Goal: Information Seeking & Learning: Learn about a topic

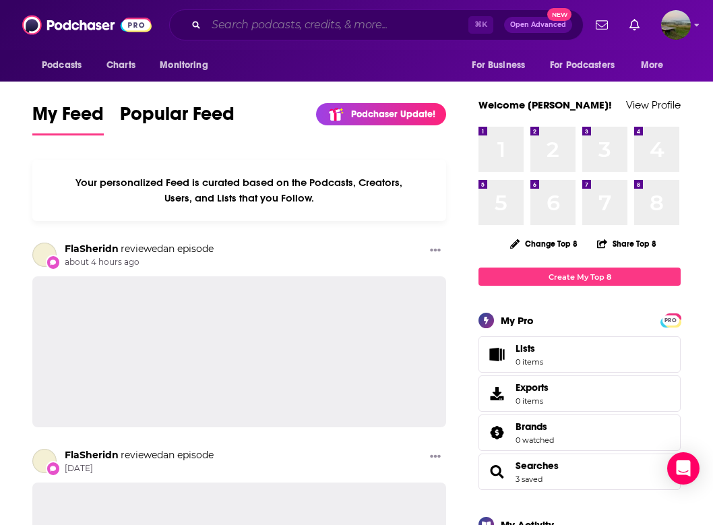
click at [406, 27] on input "Search podcasts, credits, & more..." at bounding box center [337, 25] width 262 height 22
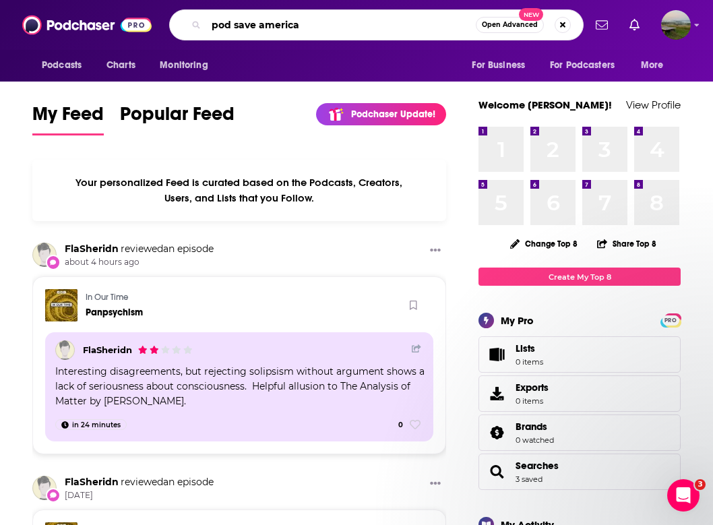
type input "pod save america"
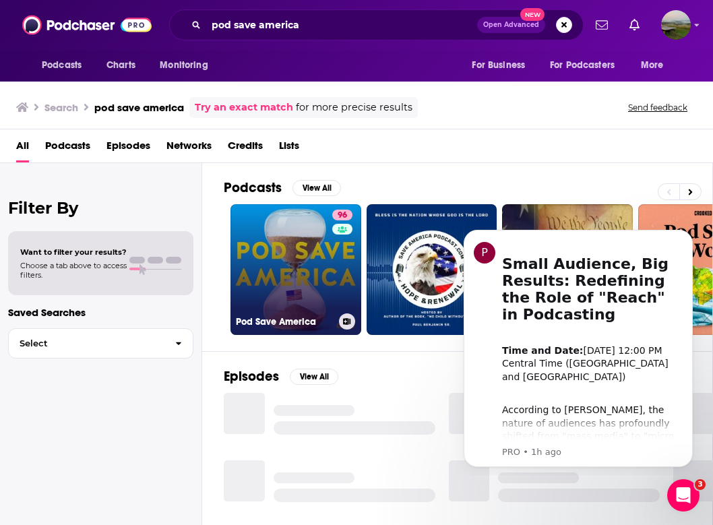
click at [272, 290] on link "96 Pod Save America" at bounding box center [296, 269] width 131 height 131
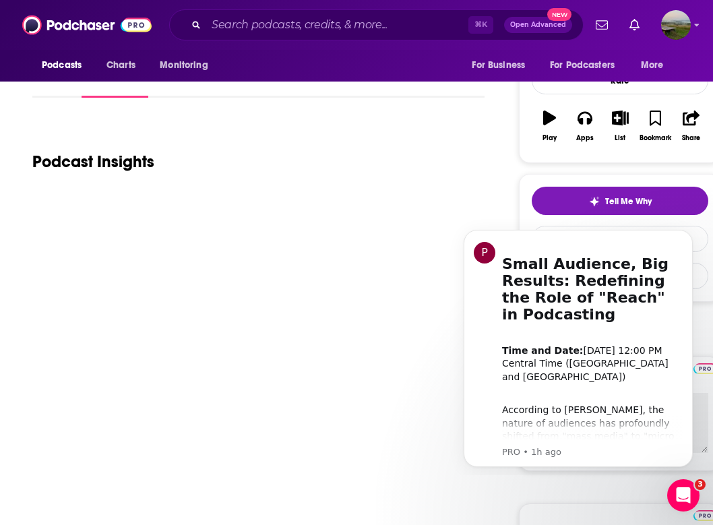
scroll to position [162, 0]
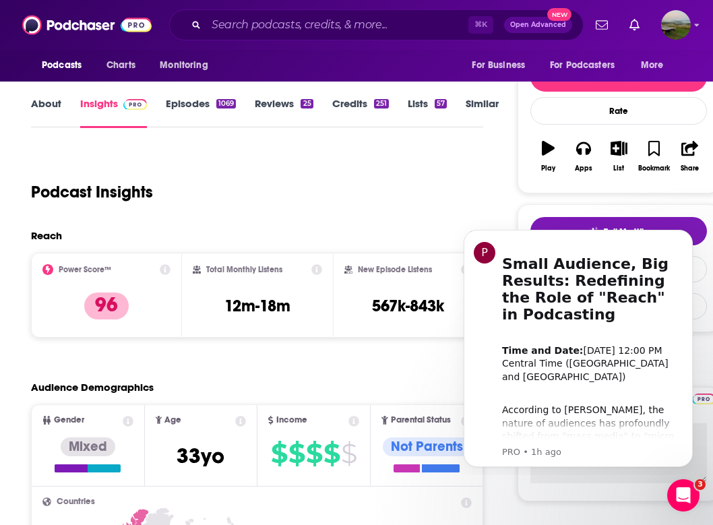
click at [193, 104] on link "Episodes 1069" at bounding box center [201, 112] width 70 height 31
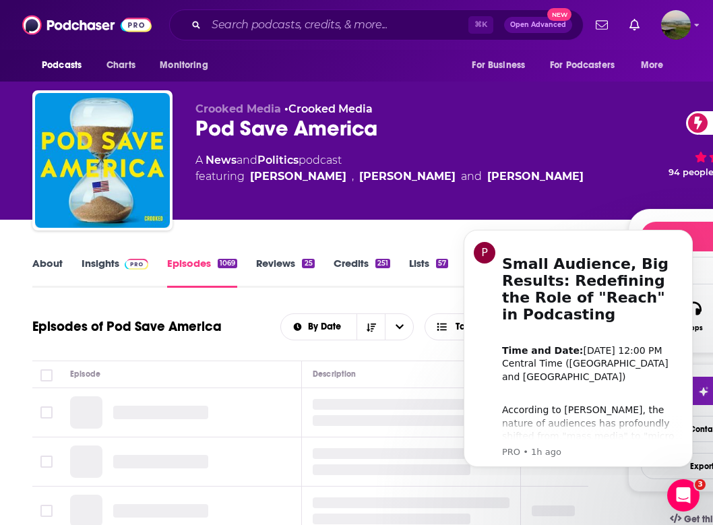
scroll to position [163, 0]
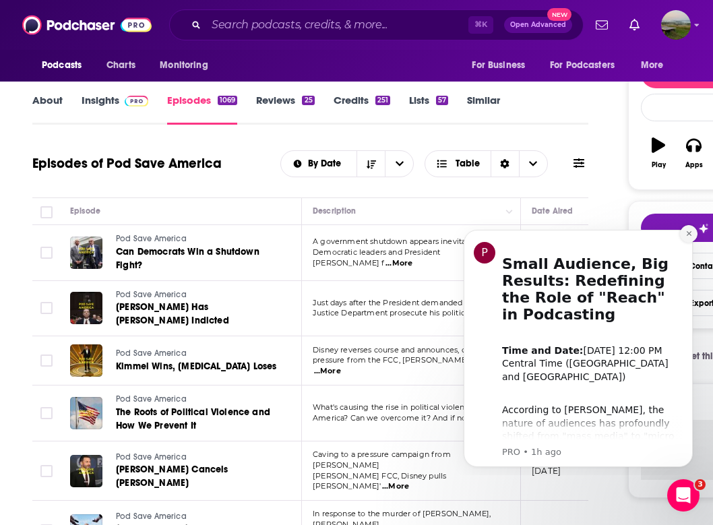
click at [691, 237] on icon "Dismiss notification" at bounding box center [688, 233] width 7 height 7
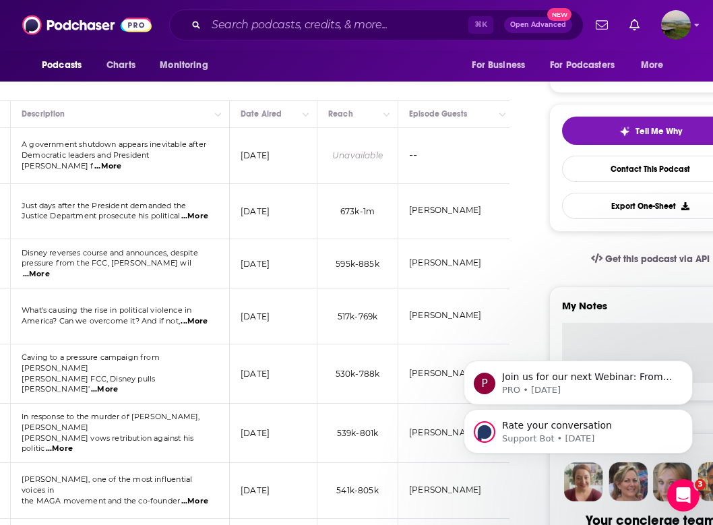
scroll to position [264, 79]
